Goal: Navigation & Orientation: Find specific page/section

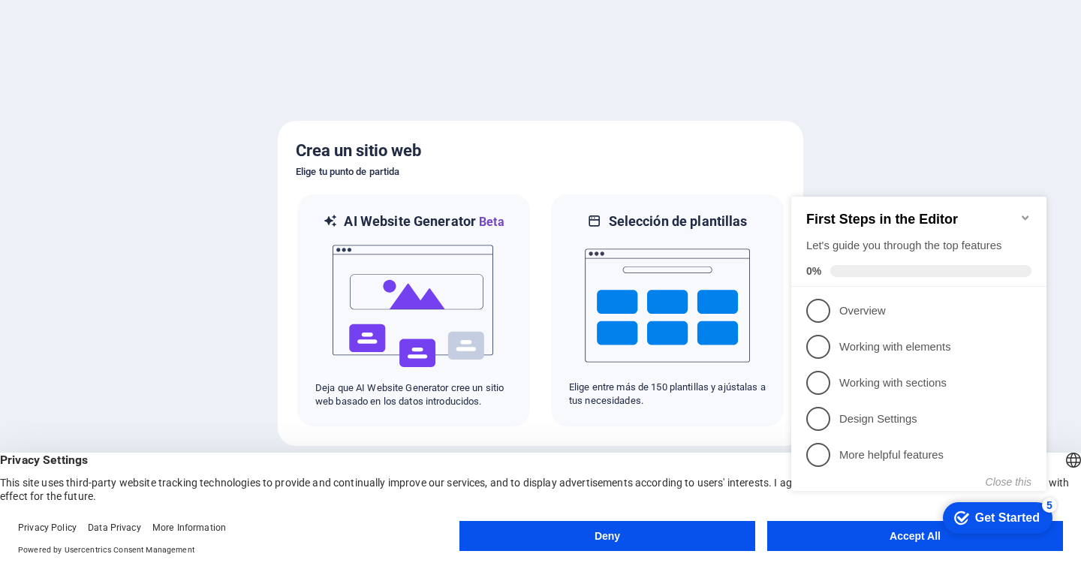
click at [876, 544] on button "Accept All" at bounding box center [915, 536] width 296 height 30
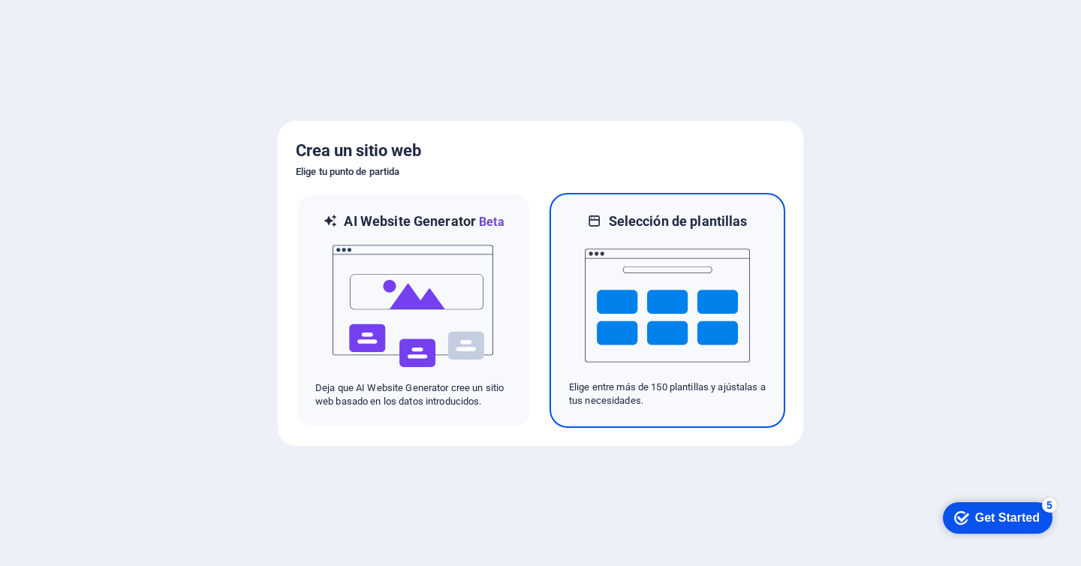
click at [639, 294] on img at bounding box center [667, 306] width 165 height 150
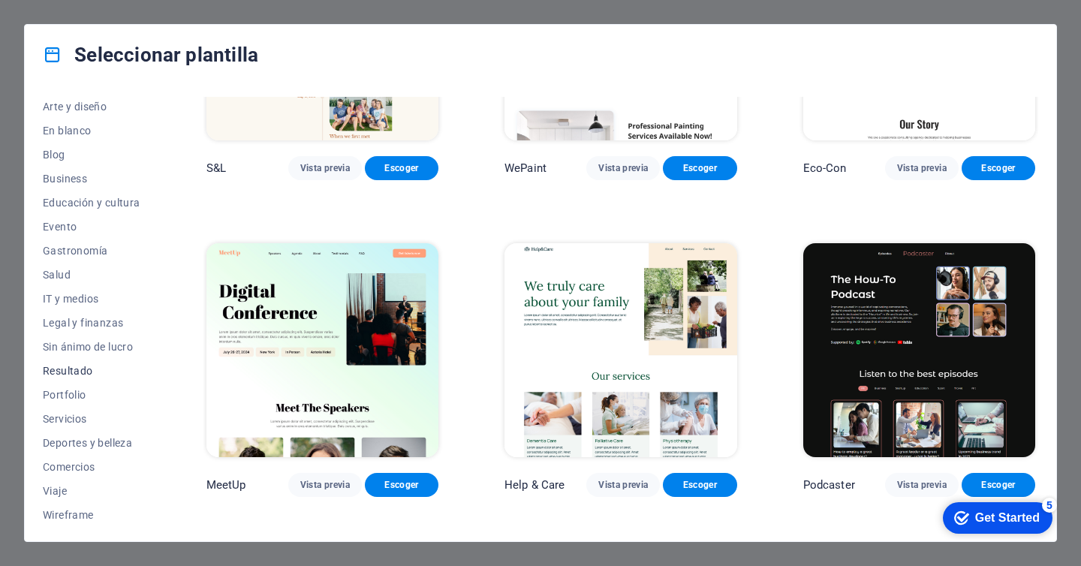
scroll to position [174, 0]
click at [84, 417] on span "Servicios" at bounding box center [92, 415] width 98 height 12
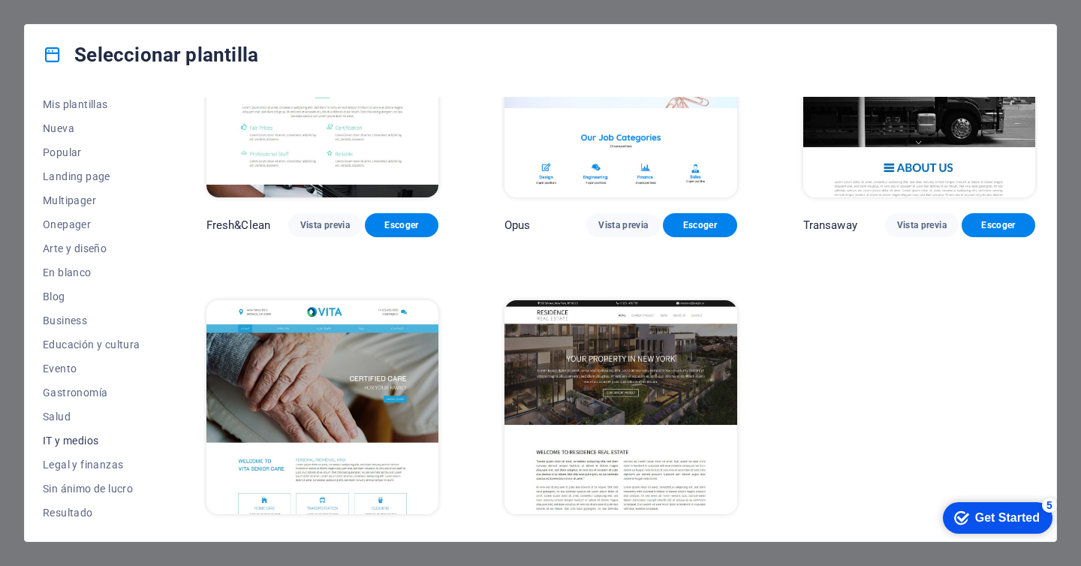
scroll to position [0, 0]
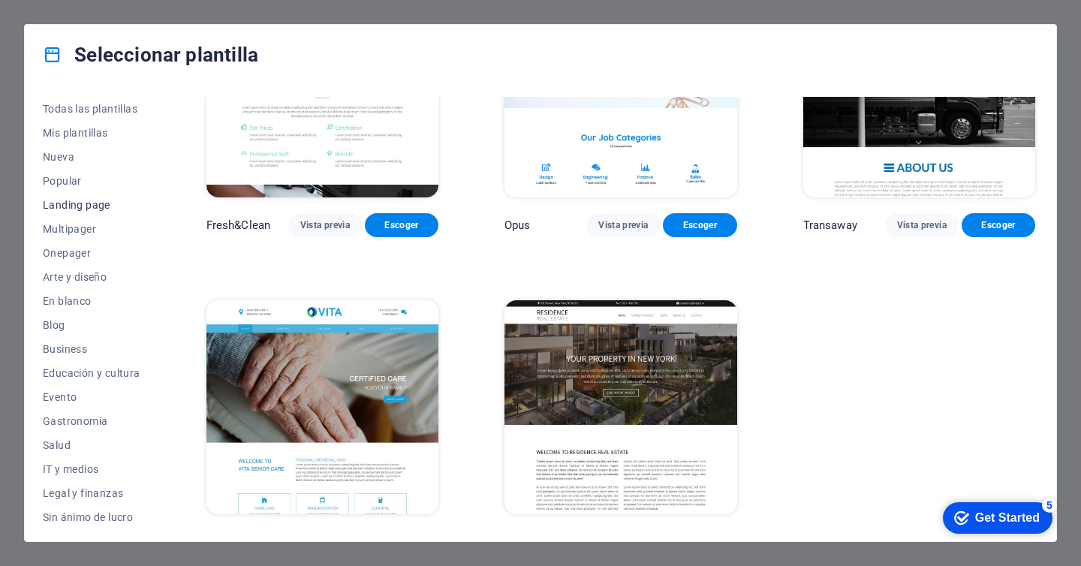
click at [97, 206] on span "Landing page" at bounding box center [92, 205] width 98 height 12
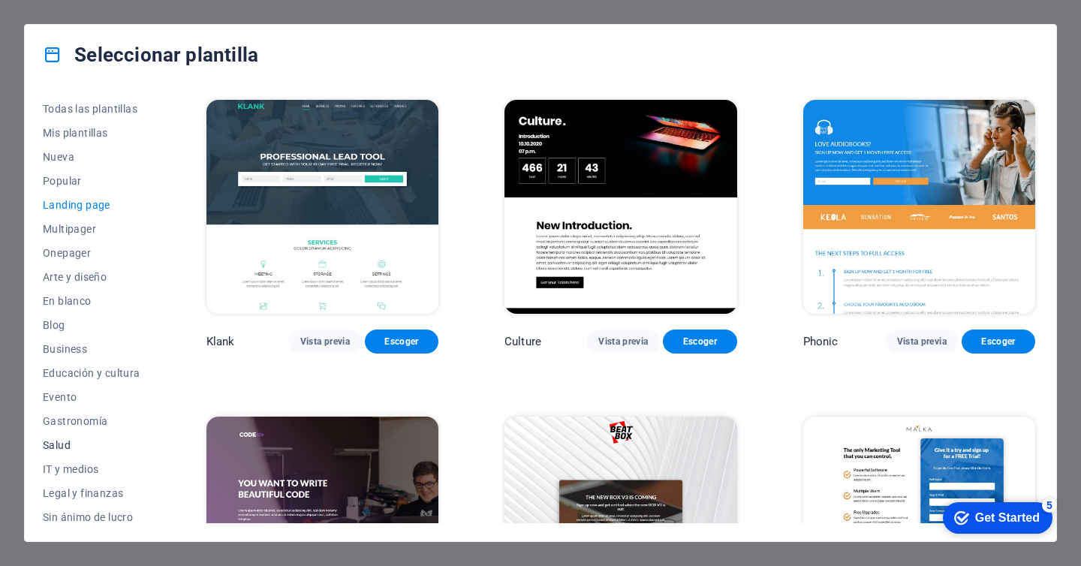
click at [76, 448] on span "Salud" at bounding box center [92, 445] width 98 height 12
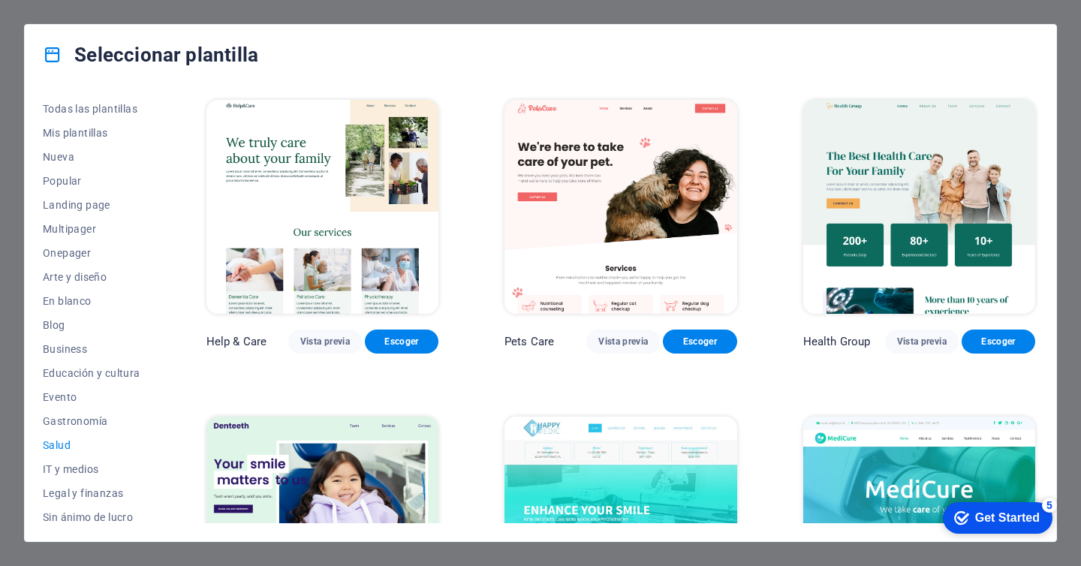
click at [909, 200] on img at bounding box center [919, 207] width 232 height 214
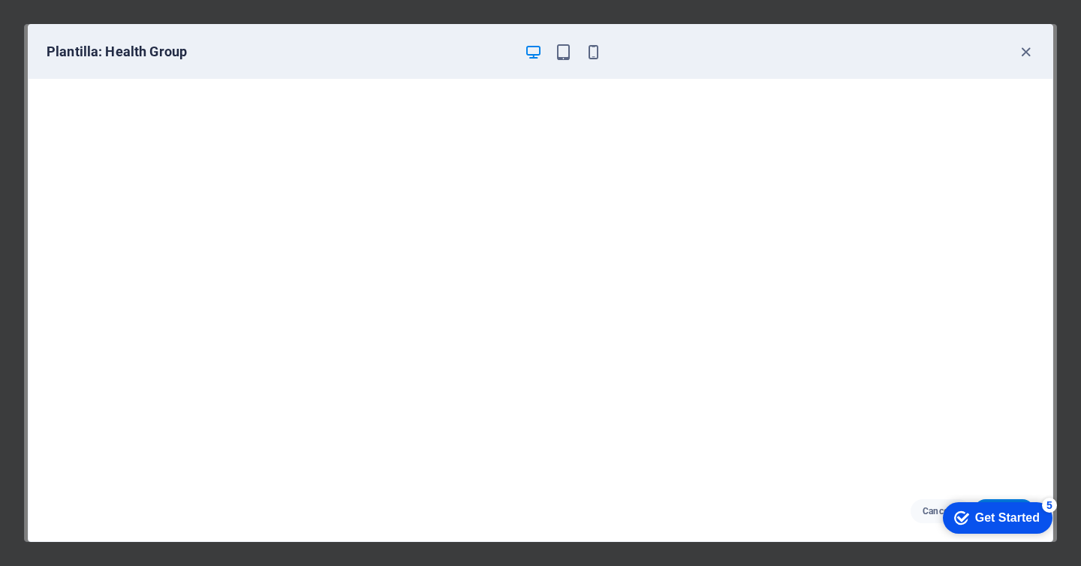
scroll to position [3, 0]
click at [989, 517] on div "Get Started" at bounding box center [1007, 518] width 65 height 14
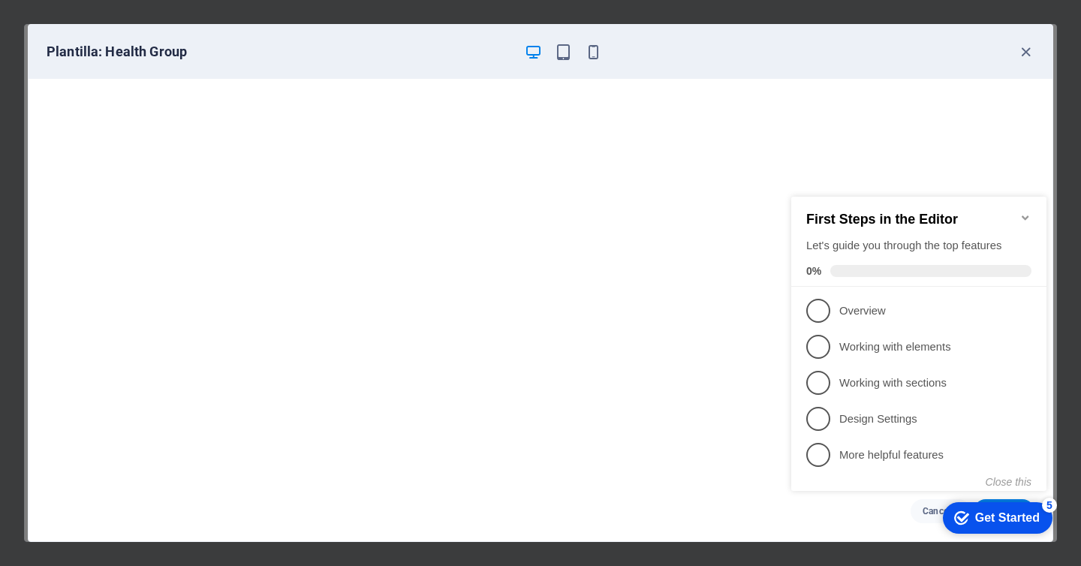
click at [1027, 212] on icon "Minimize checklist" at bounding box center [1026, 218] width 12 height 12
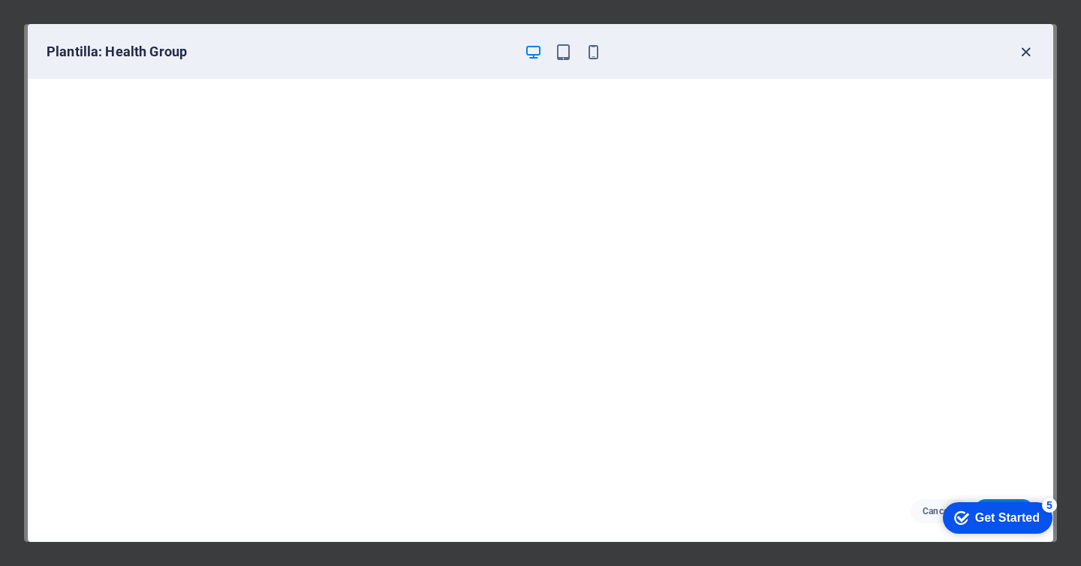
click at [1026, 50] on icon "button" at bounding box center [1025, 52] width 17 height 17
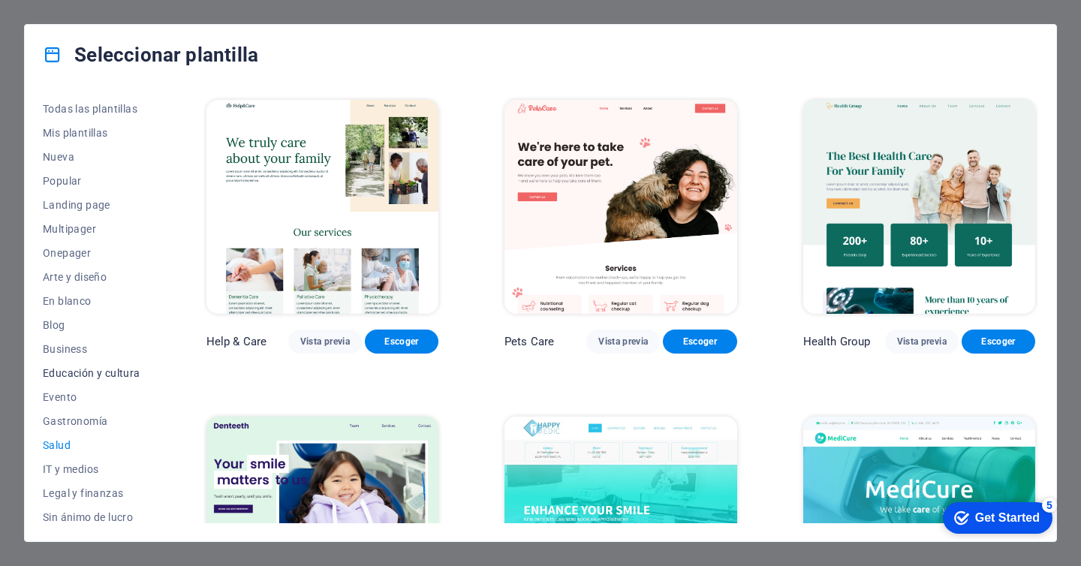
click at [115, 369] on span "Educación y cultura" at bounding box center [92, 373] width 98 height 12
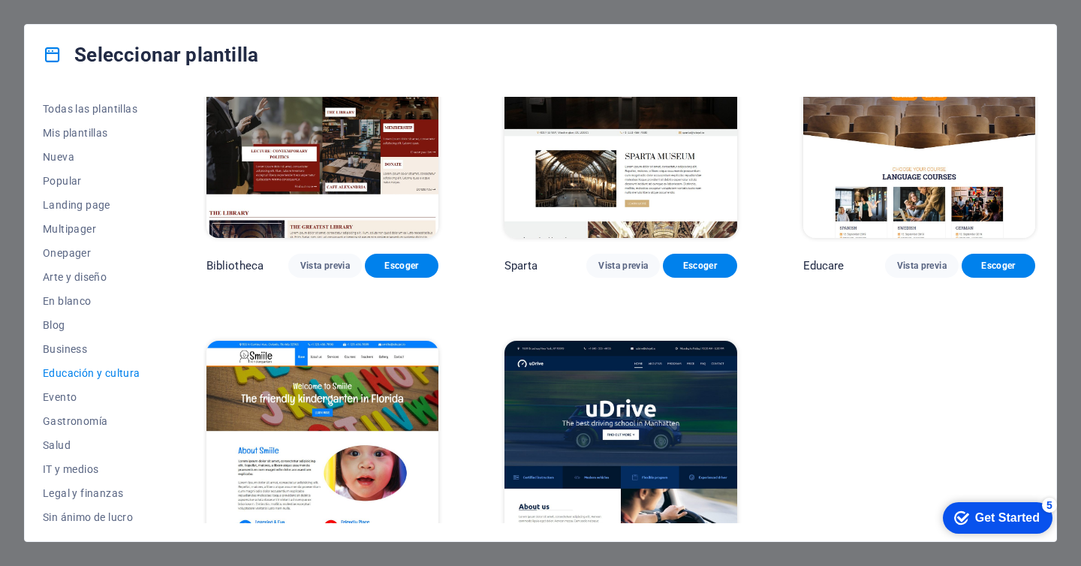
scroll to position [458, 0]
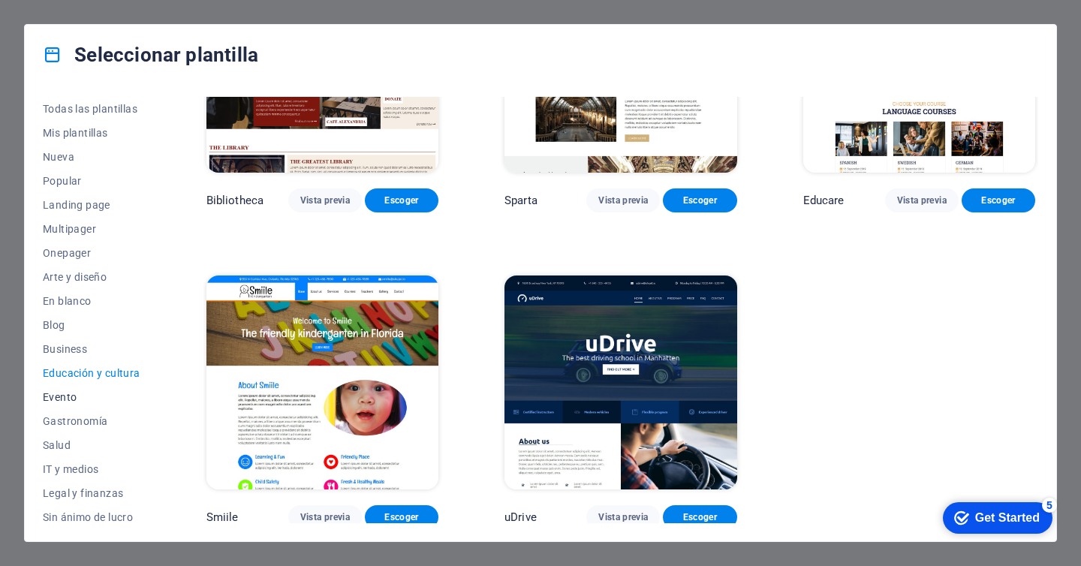
click at [80, 398] on span "Evento" at bounding box center [92, 397] width 98 height 12
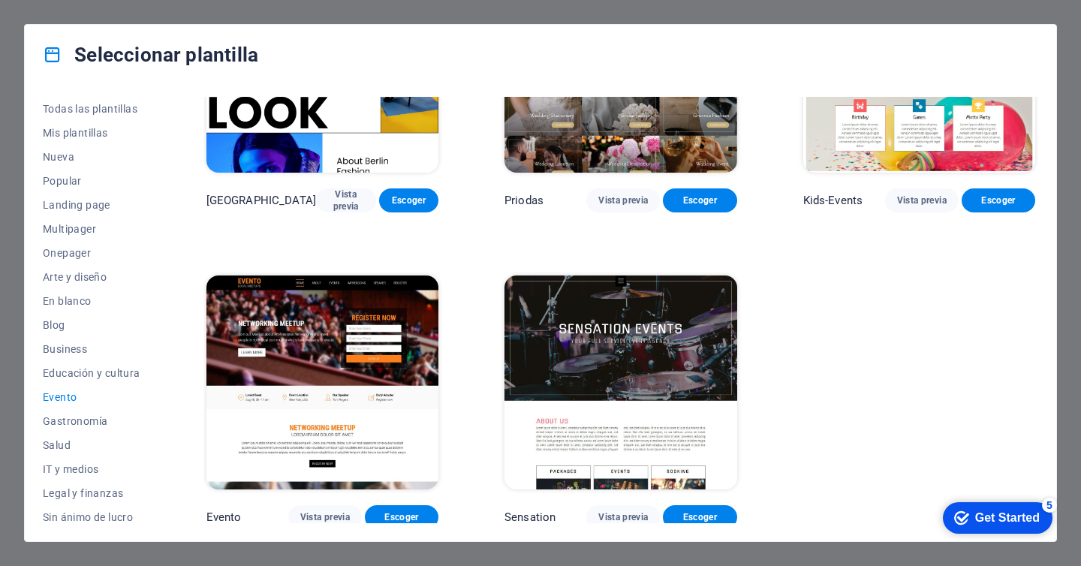
scroll to position [0, 0]
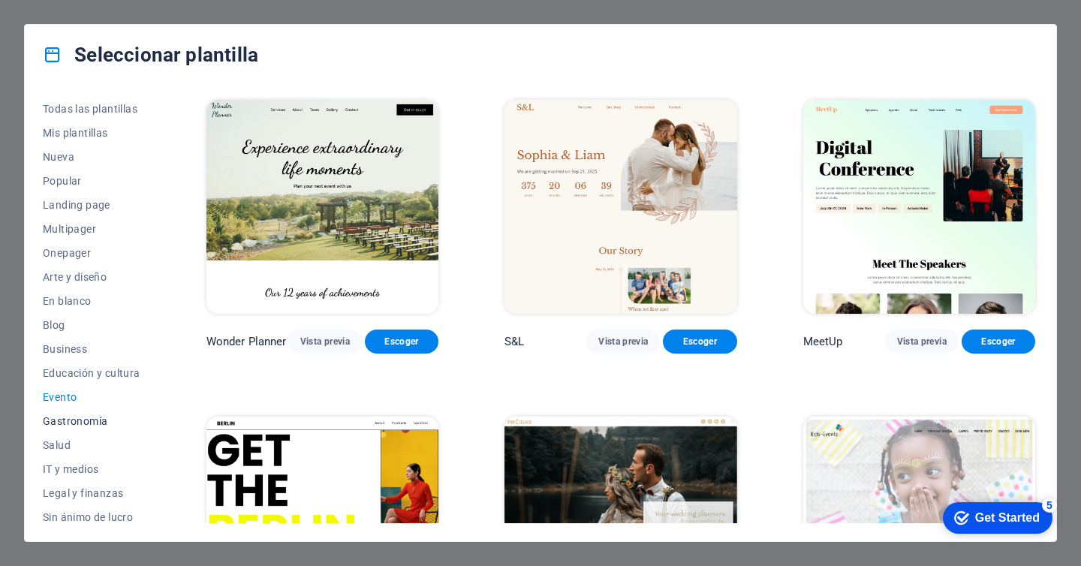
click at [81, 426] on span "Gastronomía" at bounding box center [92, 421] width 98 height 12
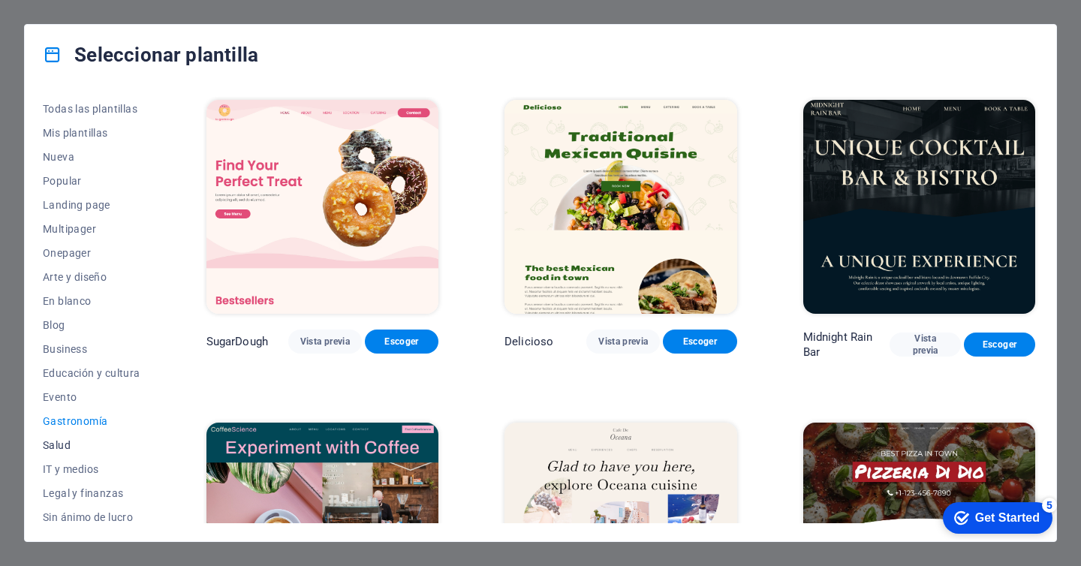
click at [77, 450] on span "Salud" at bounding box center [92, 445] width 98 height 12
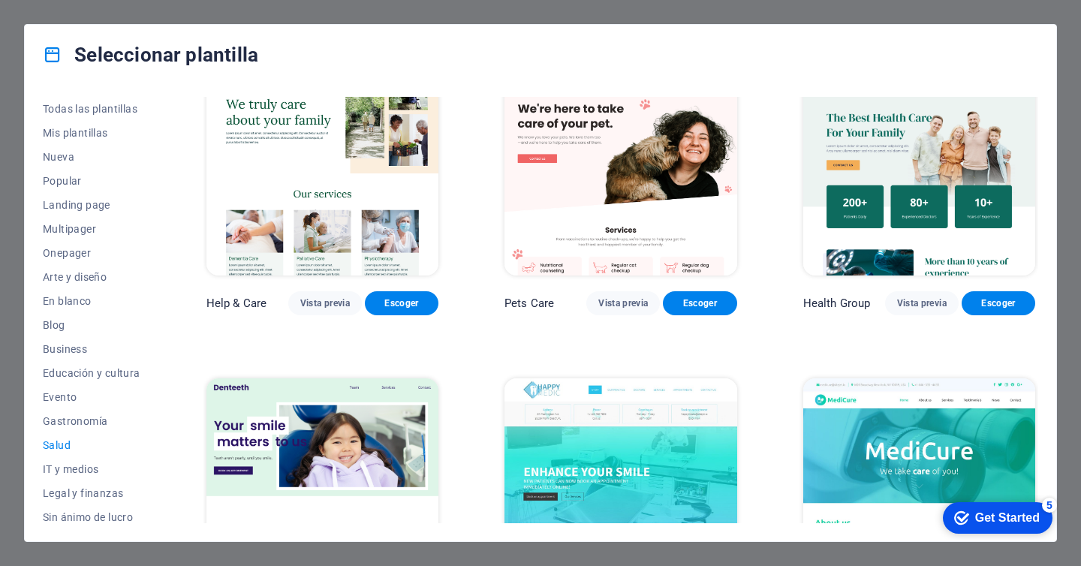
scroll to position [71, 0]
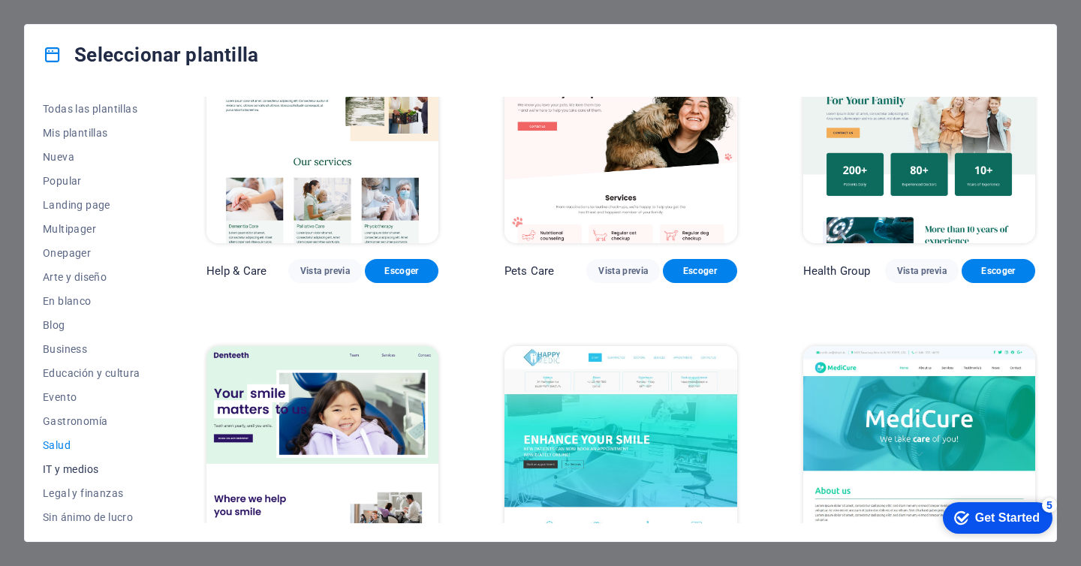
click at [63, 466] on span "IT y medios" at bounding box center [92, 469] width 98 height 12
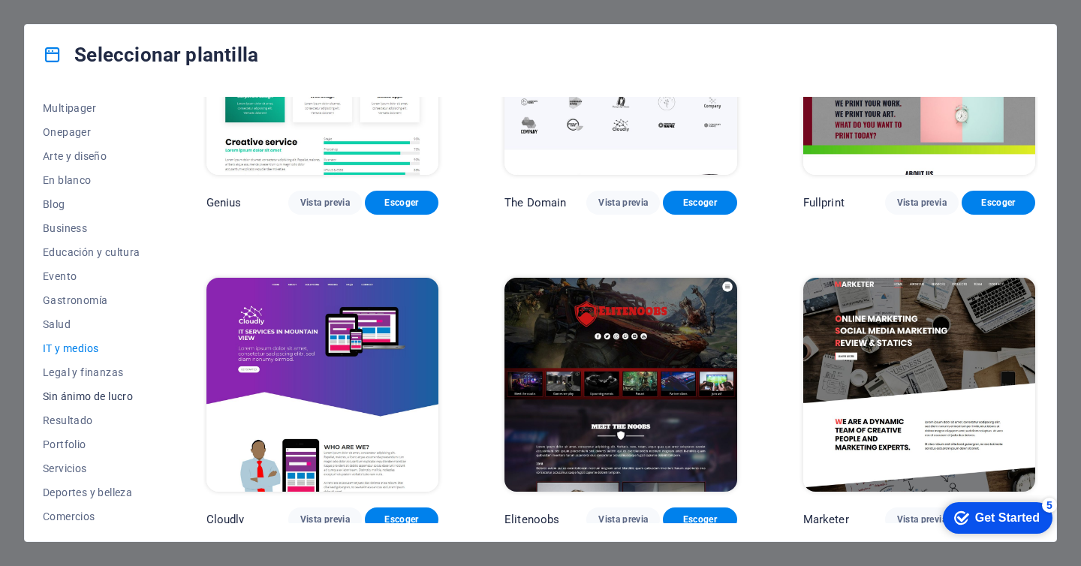
scroll to position [174, 0]
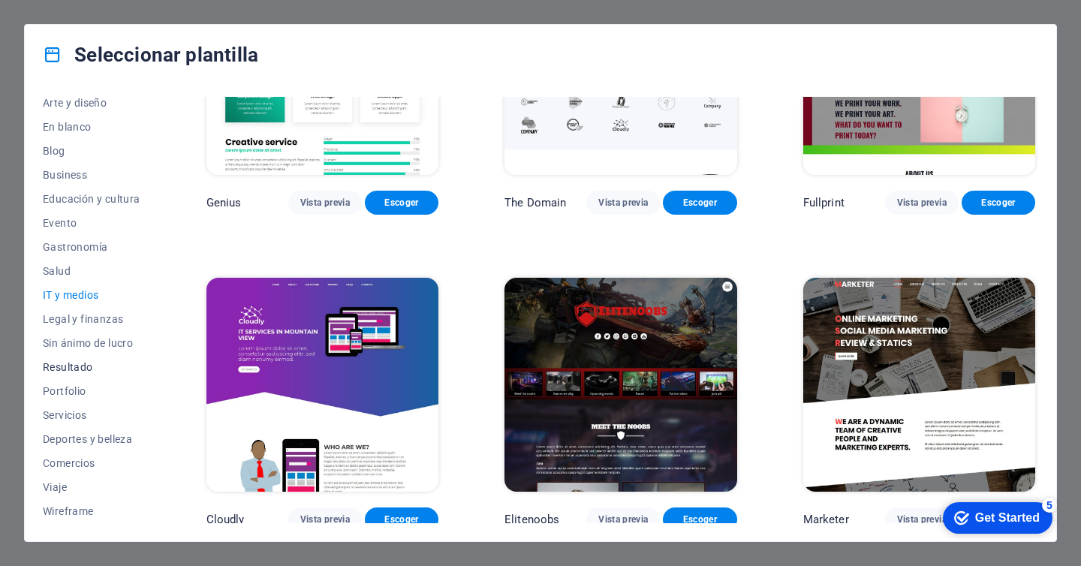
click at [71, 365] on span "Resultado" at bounding box center [92, 367] width 98 height 12
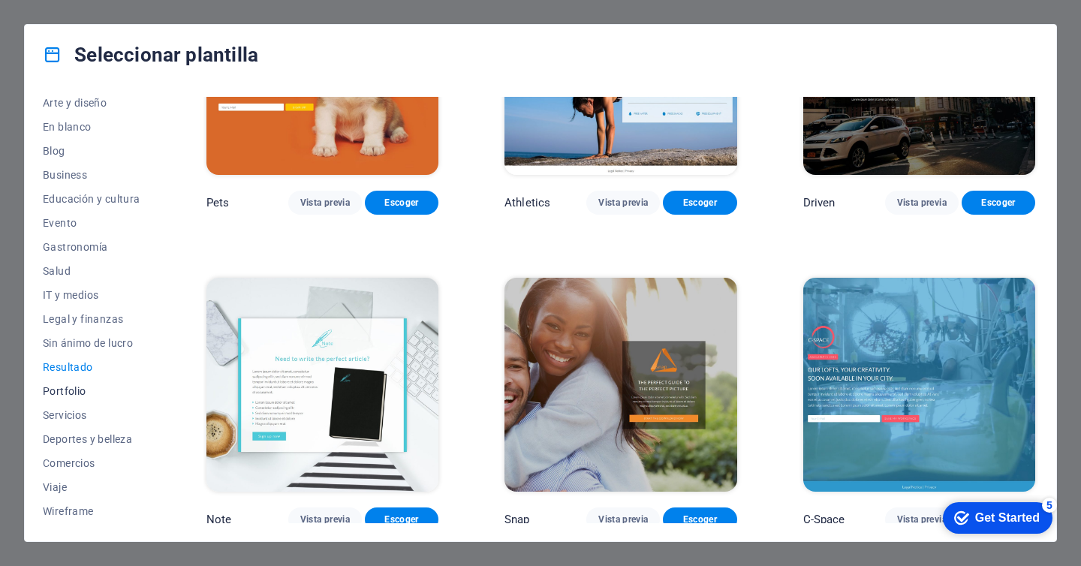
click at [77, 387] on span "Portfolio" at bounding box center [92, 391] width 98 height 12
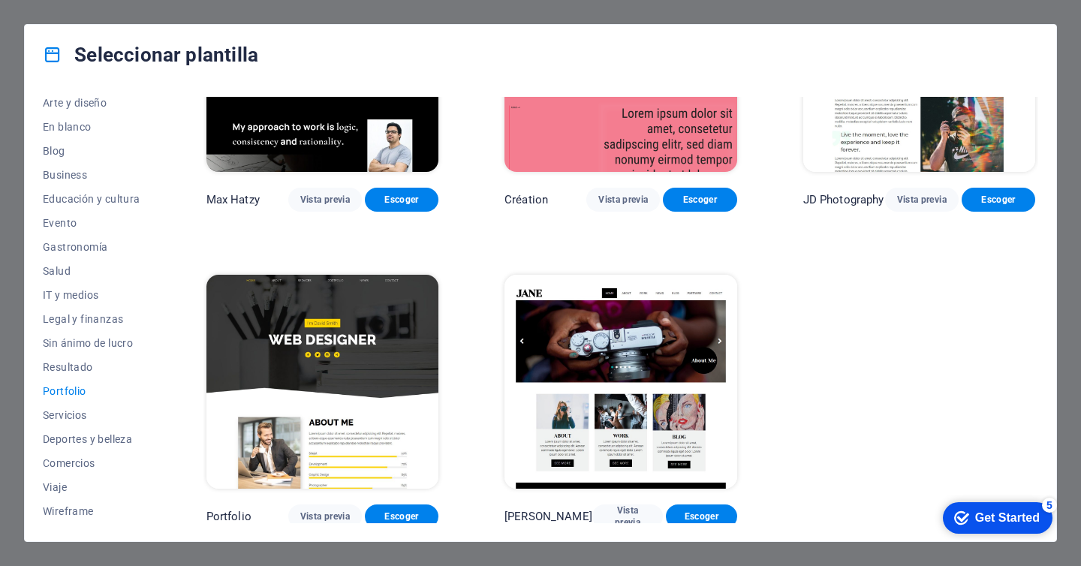
scroll to position [470, 0]
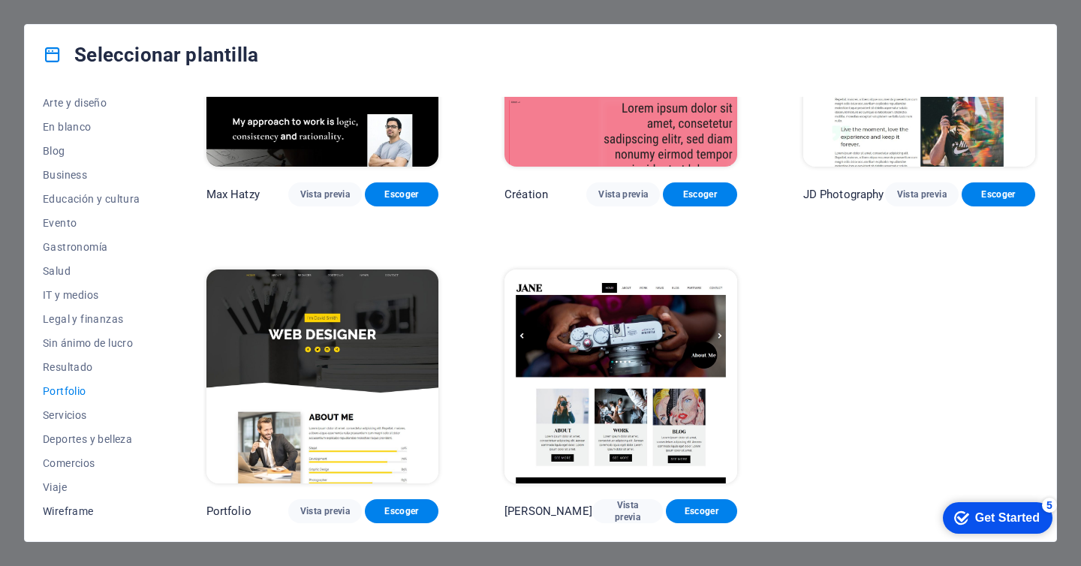
click at [85, 504] on button "Wireframe" at bounding box center [92, 511] width 98 height 24
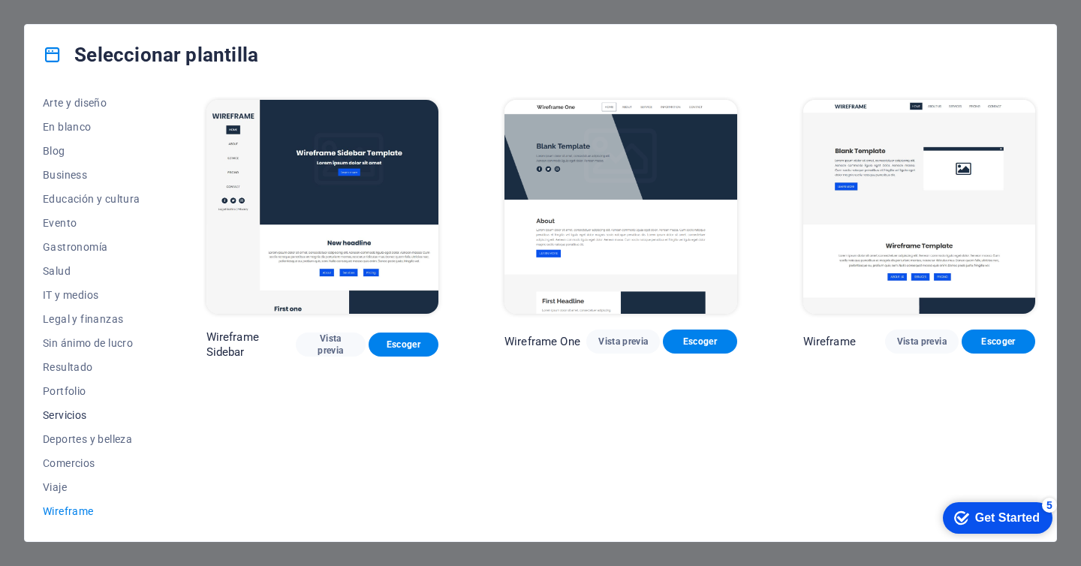
scroll to position [0, 0]
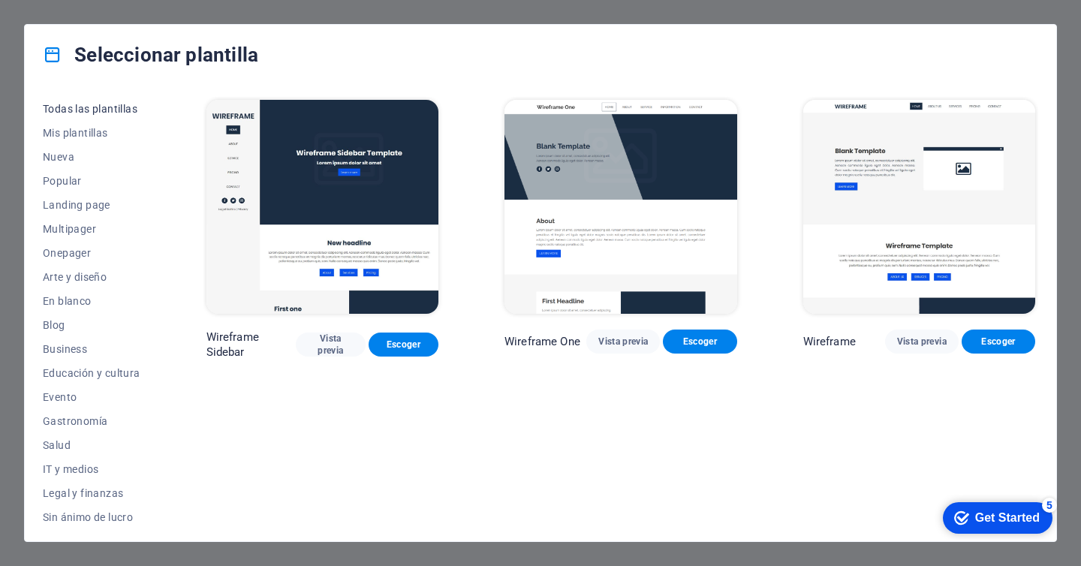
click at [86, 97] on button "Todas las plantillas" at bounding box center [92, 109] width 98 height 24
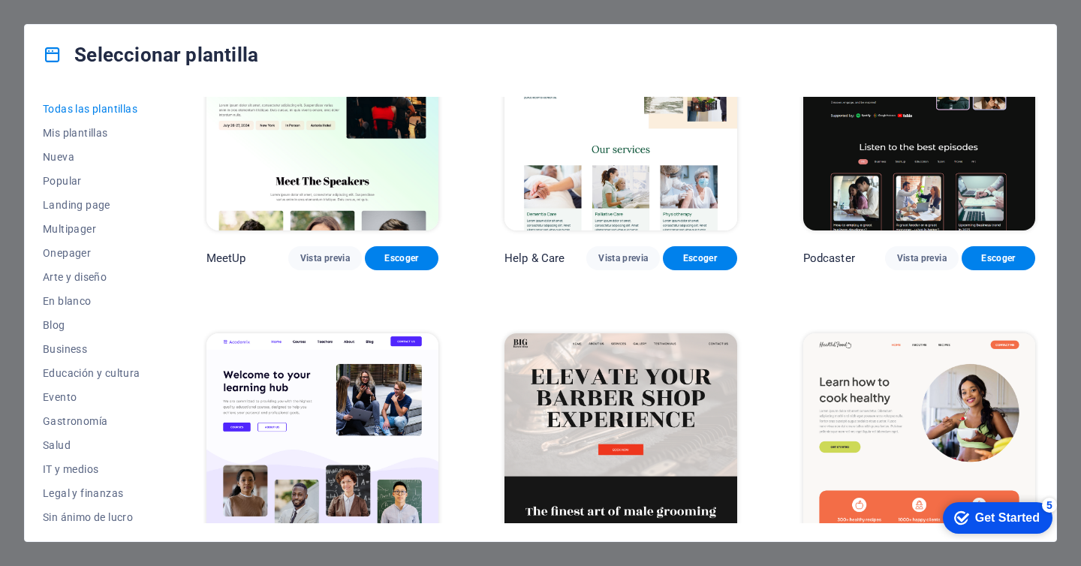
scroll to position [1041, 0]
